Goal: Transaction & Acquisition: Purchase product/service

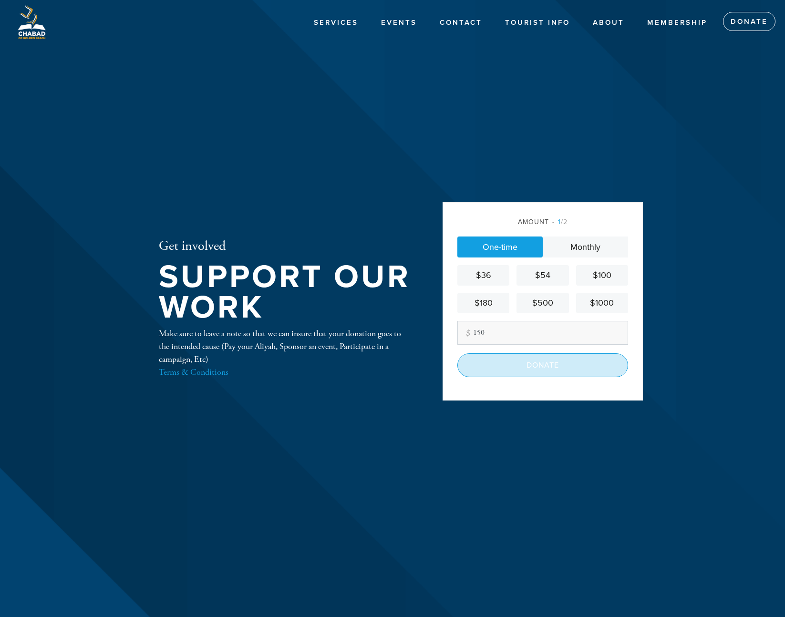
type input "150"
click at [568, 363] on input "Donate" at bounding box center [543, 366] width 171 height 24
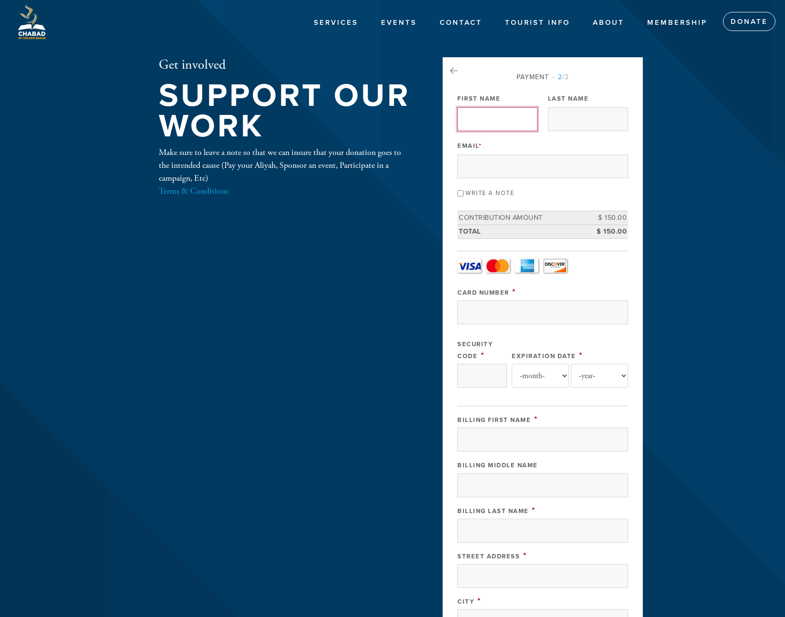
click at [481, 117] on input "First Name" at bounding box center [498, 119] width 80 height 24
type input "[PERSON_NAME]"
type input "SEBAN"
type input "[EMAIL_ADDRESS][DOMAIN_NAME]"
click at [459, 193] on input "Write a note" at bounding box center [461, 193] width 6 height 6
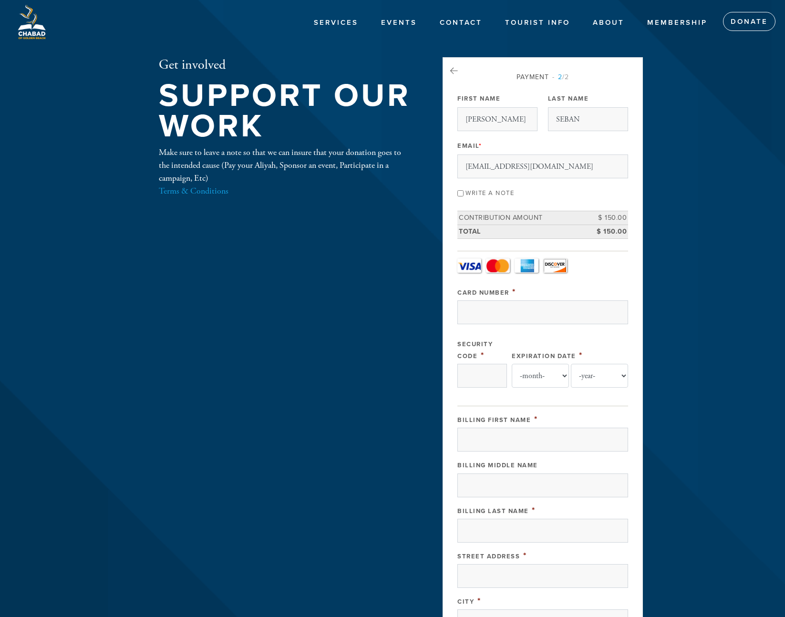
checkbox input "true"
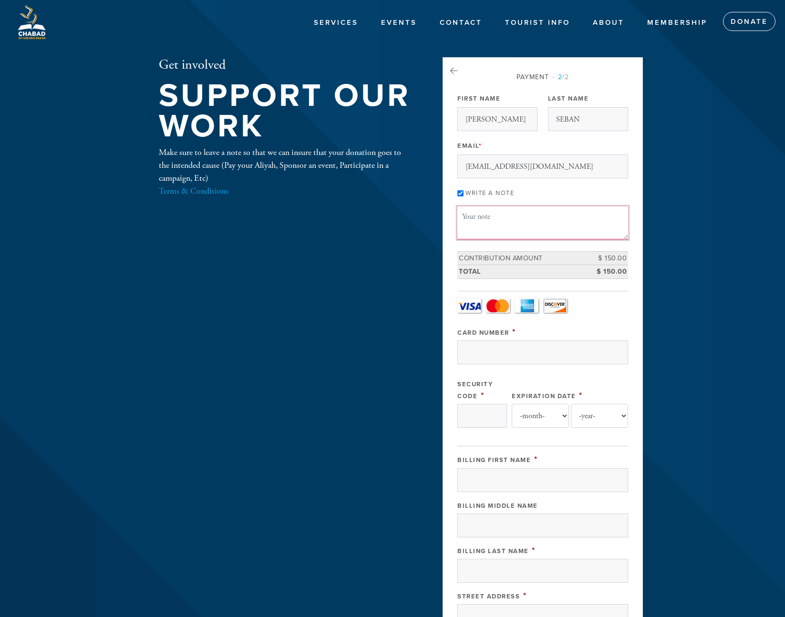
click at [476, 219] on textarea "Message or dedication" at bounding box center [543, 223] width 171 height 32
click at [487, 216] on textarea "Message or dedication" at bounding box center [543, 223] width 171 height 32
click at [490, 219] on textarea "Message or dedication" at bounding box center [543, 223] width 171 height 32
type textarea "s"
click at [507, 218] on textarea "my seat at the shule. [PERSON_NAME]" at bounding box center [543, 223] width 171 height 32
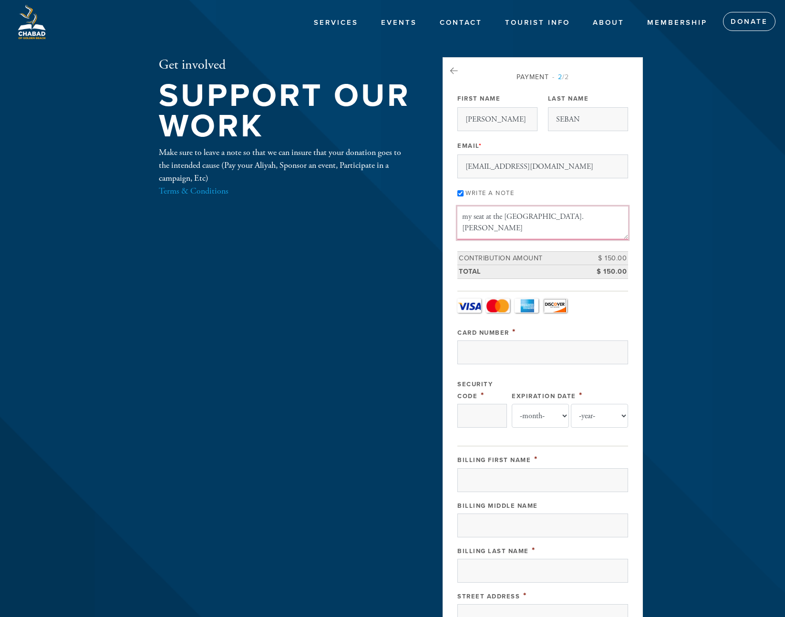
click at [570, 218] on textarea "my seat at the [GEOGRAPHIC_DATA]. [PERSON_NAME]" at bounding box center [543, 223] width 171 height 32
click at [563, 218] on textarea "my seat at the [GEOGRAPHIC_DATA]. [PERSON_NAME] (hachamim)" at bounding box center [543, 223] width 171 height 32
click at [565, 217] on textarea "my seat at the [GEOGRAPHIC_DATA]. [PERSON_NAME] (hachamim)" at bounding box center [543, 223] width 171 height 32
click at [593, 218] on textarea "my seat at the [GEOGRAPHIC_DATA]. [PERSON_NAME] (Rachamim)" at bounding box center [543, 223] width 171 height 32
paste textarea "רחמים"
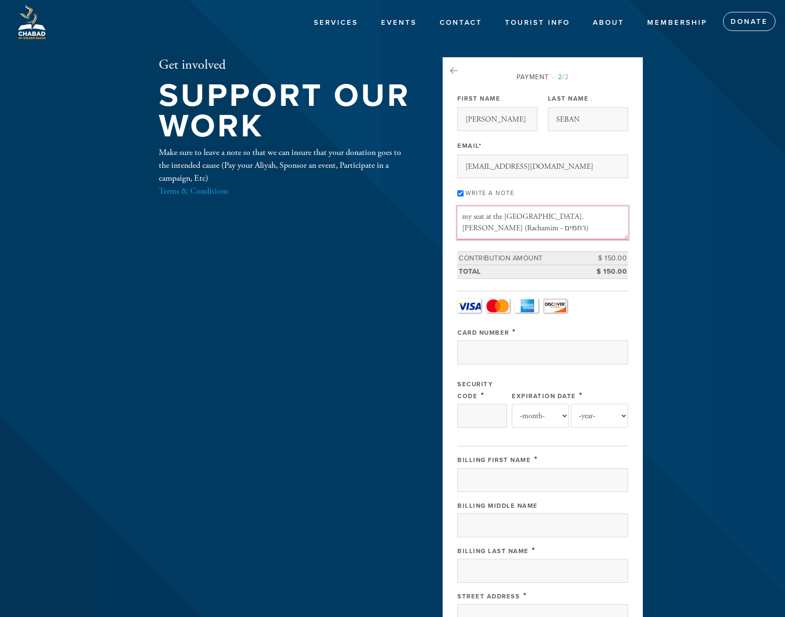
click at [521, 229] on textarea "my seat at the [GEOGRAPHIC_DATA]. [PERSON_NAME] (Rachamim - רחמים)" at bounding box center [543, 223] width 171 height 32
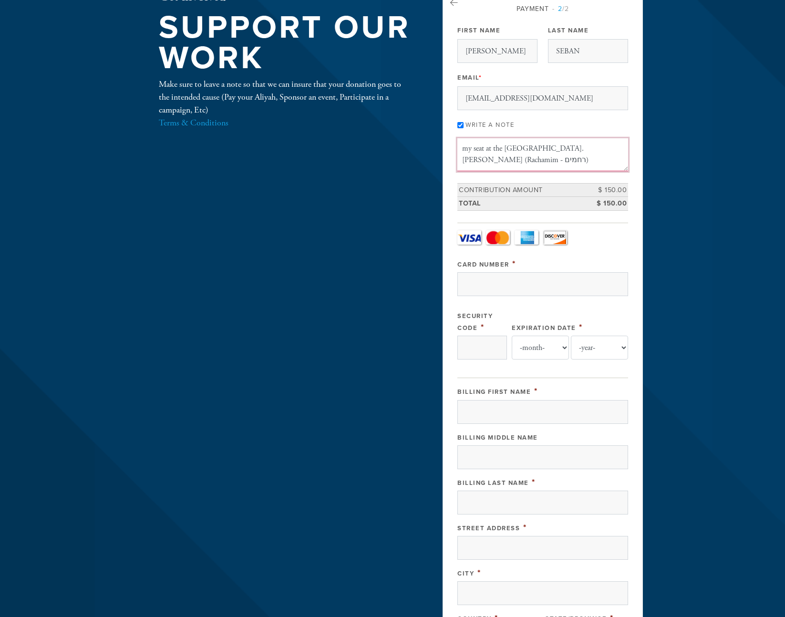
scroll to position [69, 0]
type textarea "my seat at the [GEOGRAPHIC_DATA]. [PERSON_NAME] (Rachamim - רחמים)"
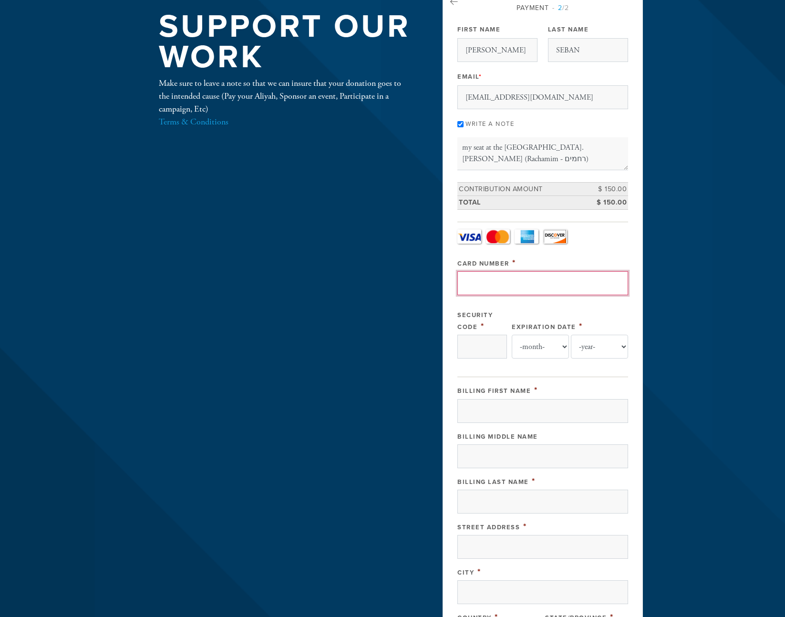
click at [475, 284] on input "Card Number" at bounding box center [543, 283] width 171 height 24
type input "[CREDIT_CARD_NUMBER]"
type input "043"
select select "1"
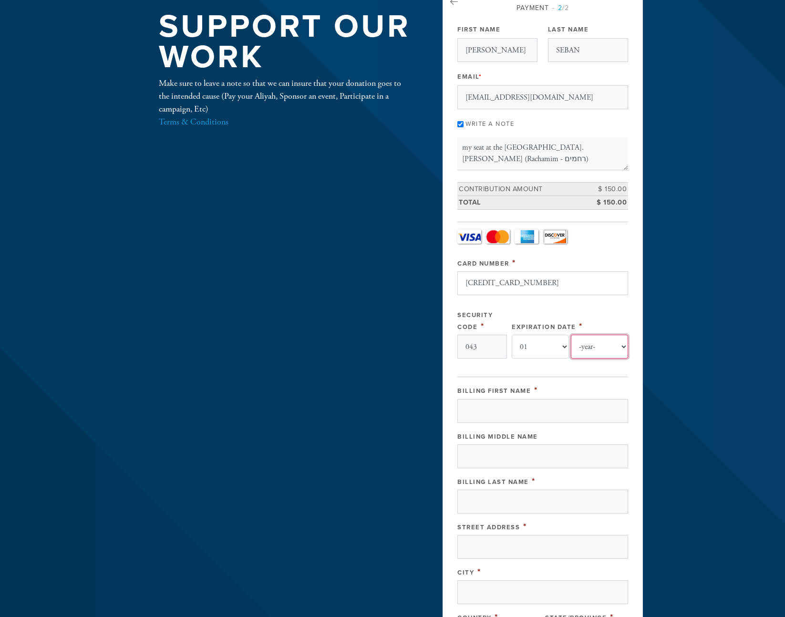
select select "2029"
click at [488, 411] on input "Billing First Name" at bounding box center [543, 411] width 171 height 24
type input "[PERSON_NAME]"
type input "SEBAN"
type input "[STREET_ADDRESS][PERSON_NAME]"
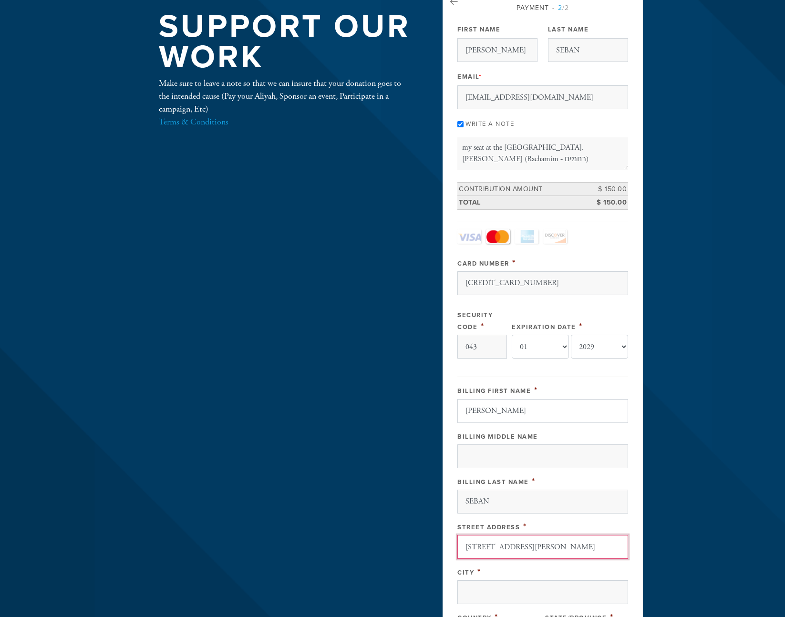
type input "[GEOGRAPHIC_DATA]"
type input "33160"
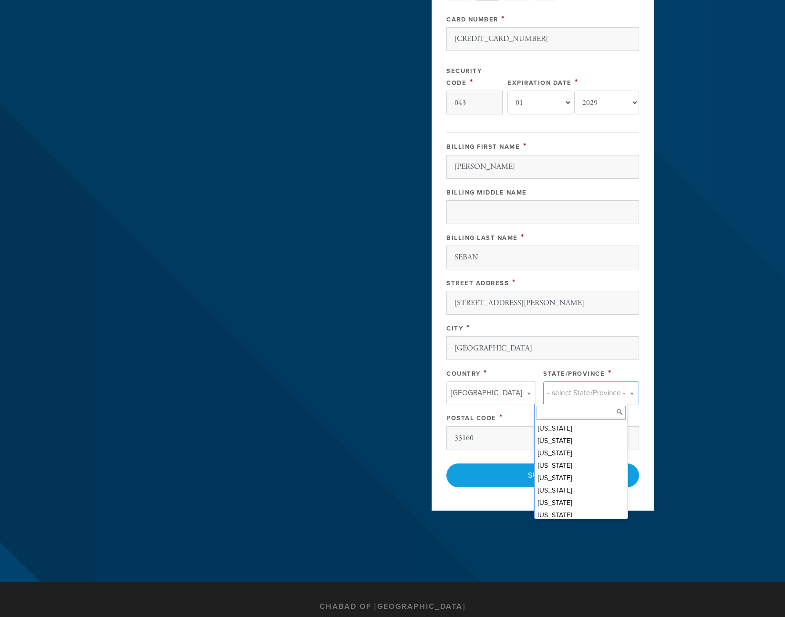
scroll to position [134, 0]
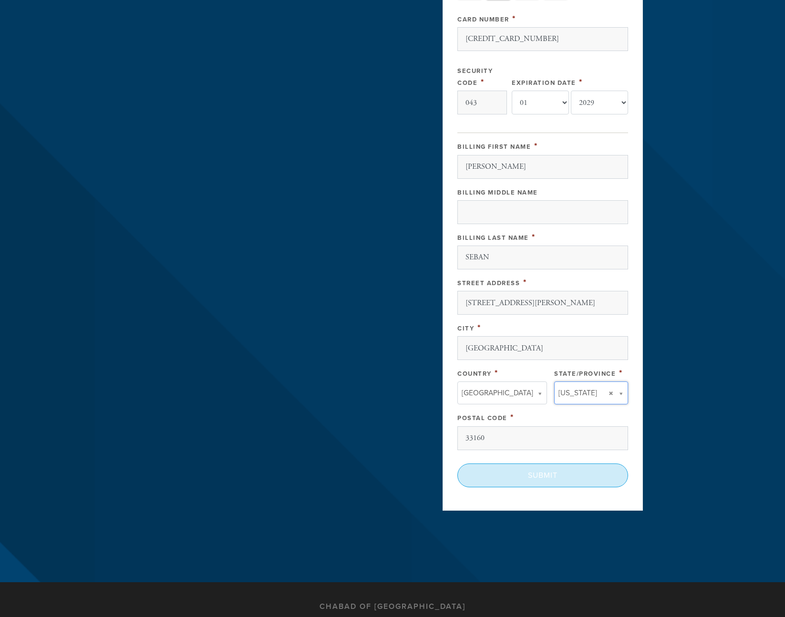
click at [552, 476] on input "Submit" at bounding box center [543, 476] width 171 height 24
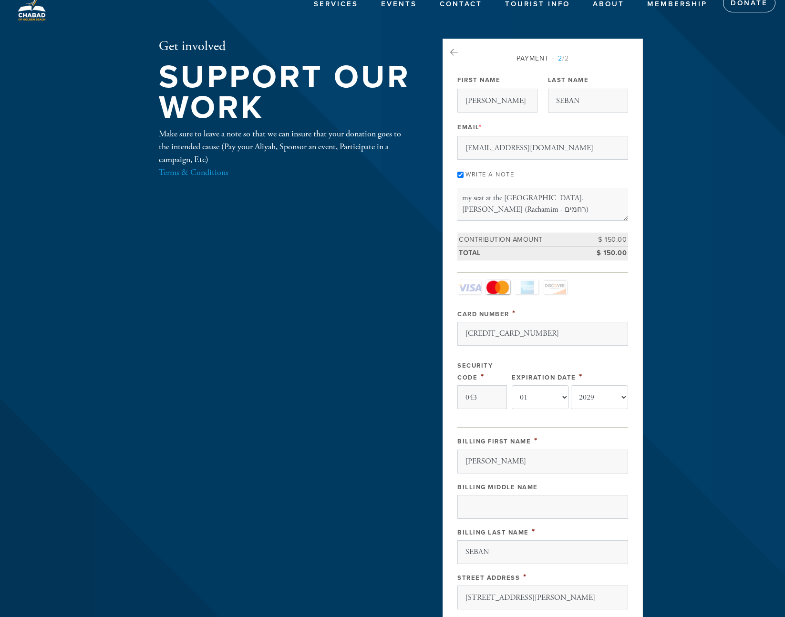
scroll to position [0, 0]
